Goal: Information Seeking & Learning: Learn about a topic

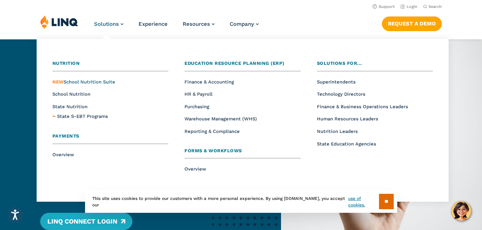
click at [105, 82] on span "NEW School Nutrition Suite" at bounding box center [83, 81] width 63 height 5
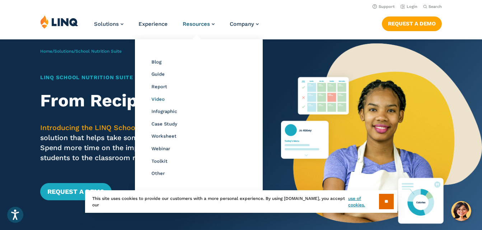
click at [163, 99] on span "Video" at bounding box center [157, 98] width 13 height 5
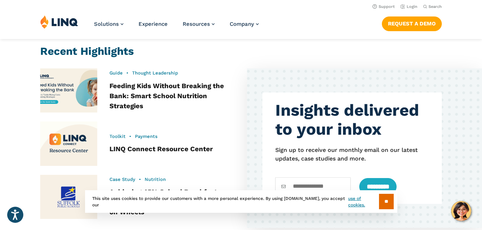
scroll to position [268, 0]
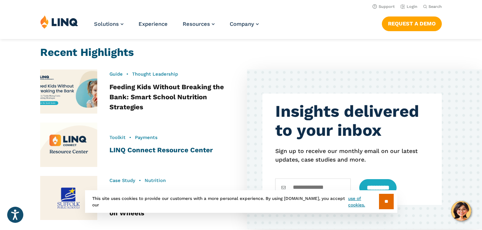
click at [194, 152] on link "LINQ Connect Resource Center" at bounding box center [160, 150] width 103 height 8
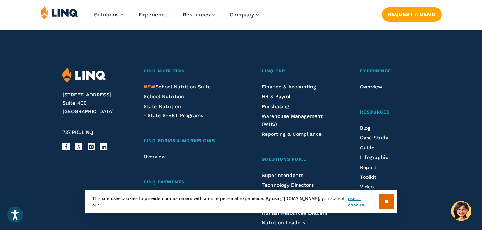
scroll to position [1220, 0]
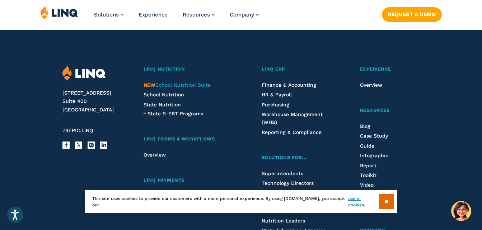
click at [174, 88] on span "NEW School Nutrition Suite" at bounding box center [176, 85] width 67 height 6
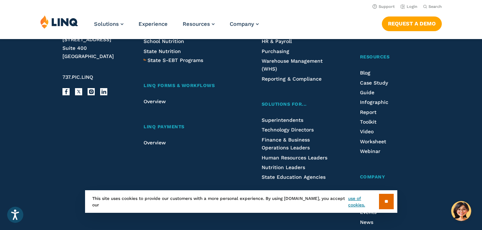
scroll to position [861, 0]
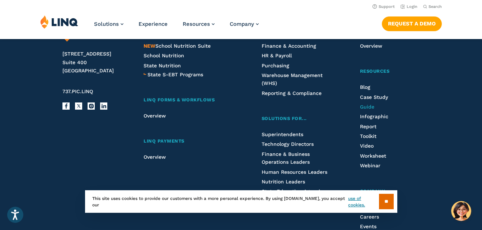
click at [371, 106] on span "Guide" at bounding box center [367, 107] width 14 height 6
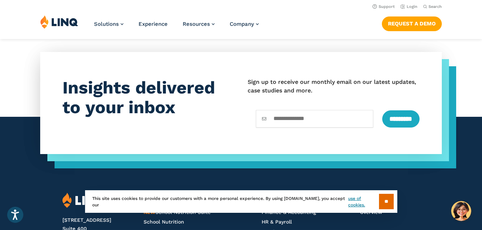
scroll to position [1143, 0]
